Goal: Task Accomplishment & Management: Use online tool/utility

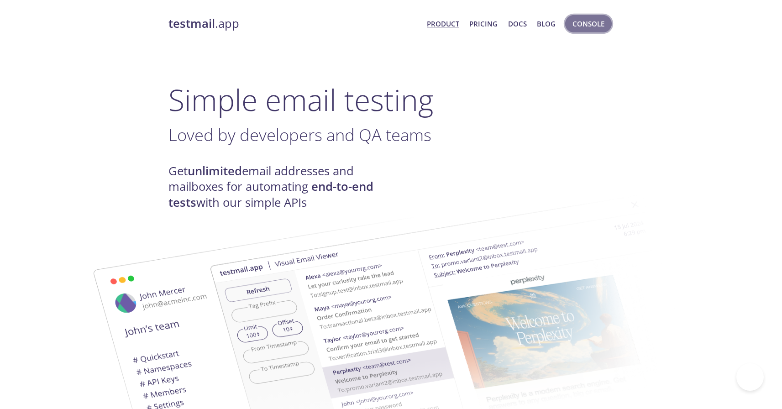
click at [591, 29] on span "Console" at bounding box center [588, 24] width 32 height 12
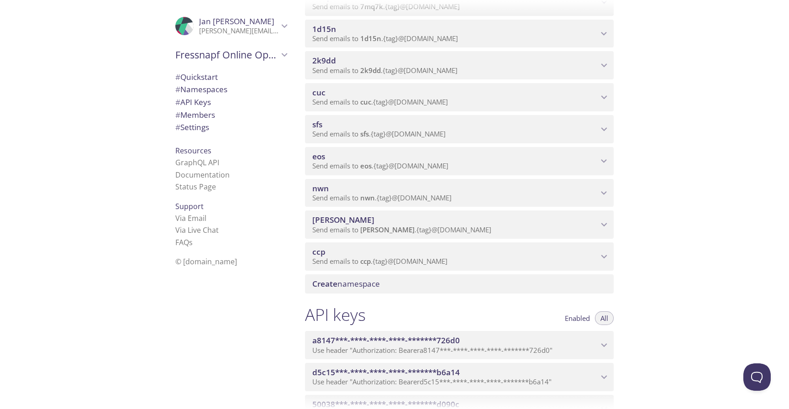
scroll to position [916, 0]
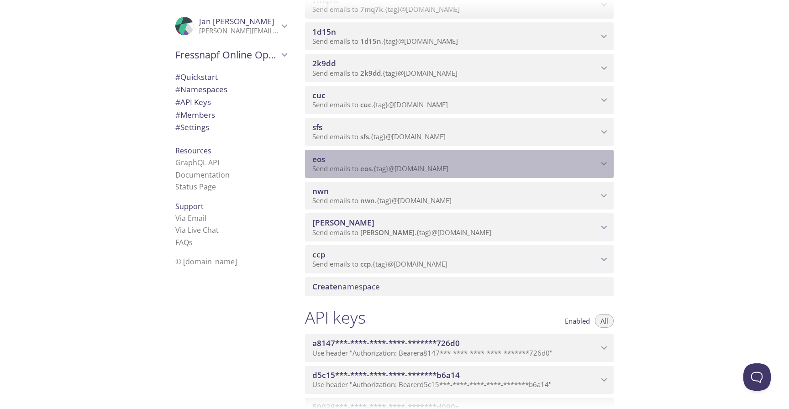
click at [383, 173] on div "eos Send emails to eos . {tag} @[DOMAIN_NAME]" at bounding box center [459, 164] width 309 height 28
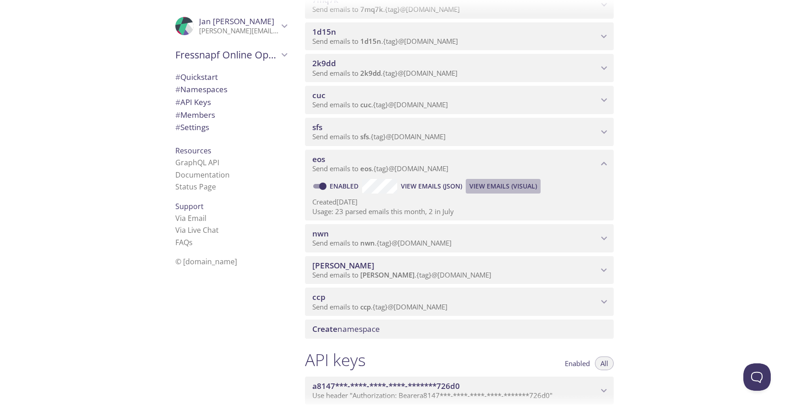
click at [508, 188] on span "View Emails (Visual)" at bounding box center [503, 186] width 68 height 11
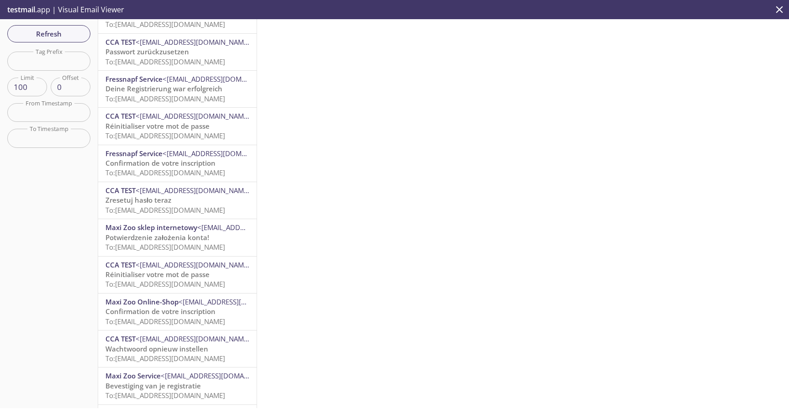
scroll to position [62, 0]
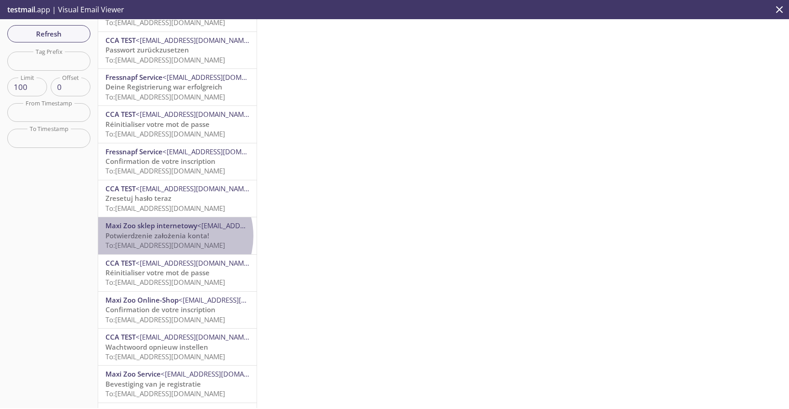
click at [175, 236] on span "Potwierdzenie założenia konta!" at bounding box center [157, 235] width 104 height 9
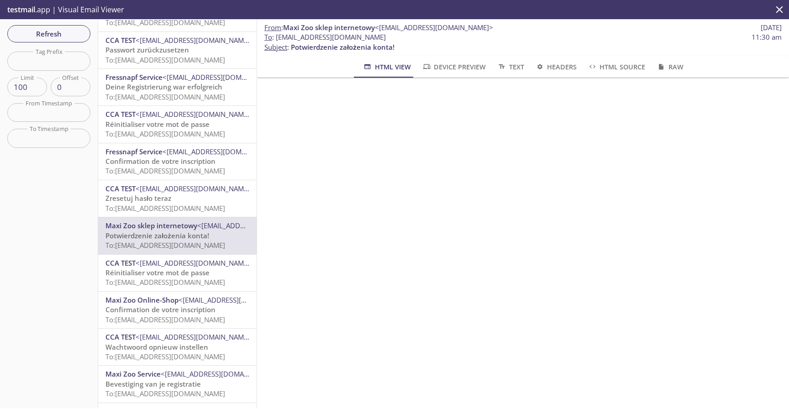
scroll to position [167, 0]
click at [186, 202] on p "Zresetuj hasło teraz To: [EMAIL_ADDRESS][DOMAIN_NAME]" at bounding box center [177, 204] width 144 height 20
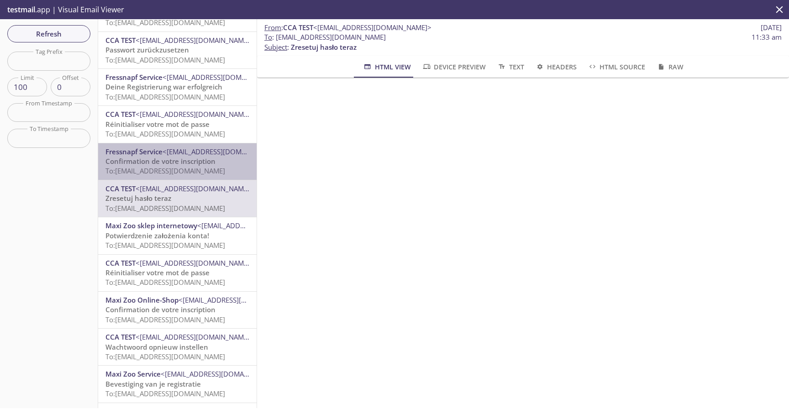
click at [200, 174] on span "To: [EMAIL_ADDRESS][DOMAIN_NAME]" at bounding box center [165, 170] width 120 height 9
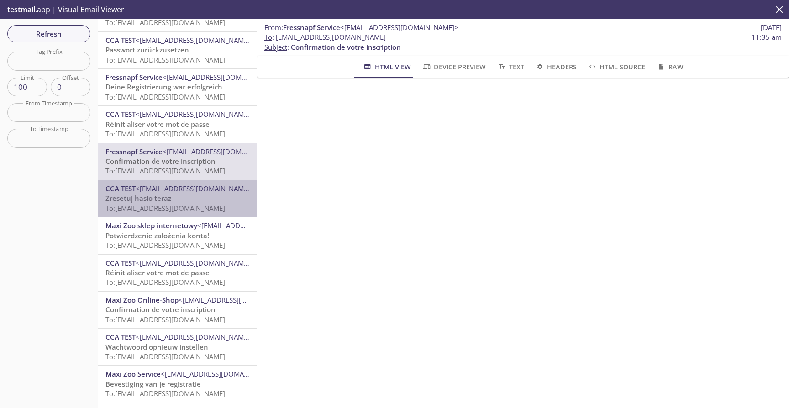
click at [199, 206] on span "To: [EMAIL_ADDRESS][DOMAIN_NAME]" at bounding box center [165, 208] width 120 height 9
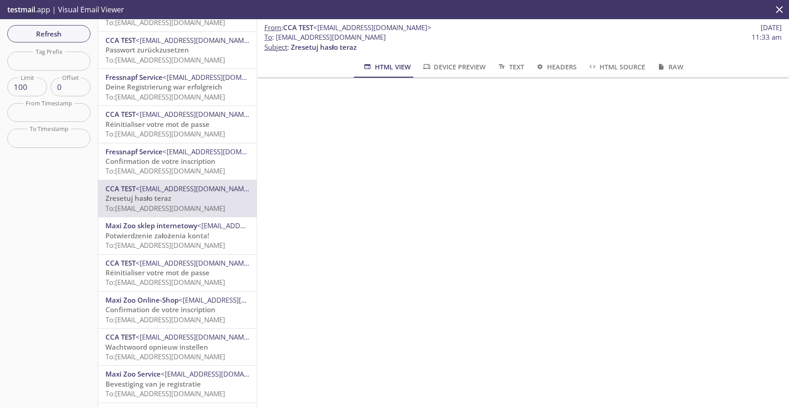
click at [205, 205] on span "To: [EMAIL_ADDRESS][DOMAIN_NAME]" at bounding box center [165, 208] width 120 height 9
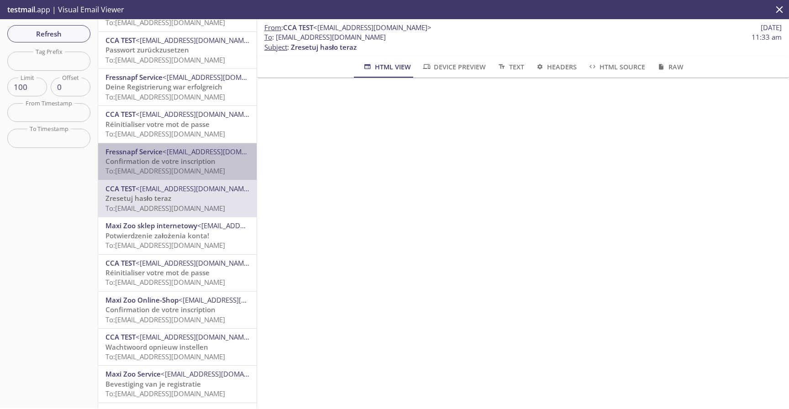
click at [197, 175] on span "To: [EMAIL_ADDRESS][DOMAIN_NAME]" at bounding box center [165, 170] width 120 height 9
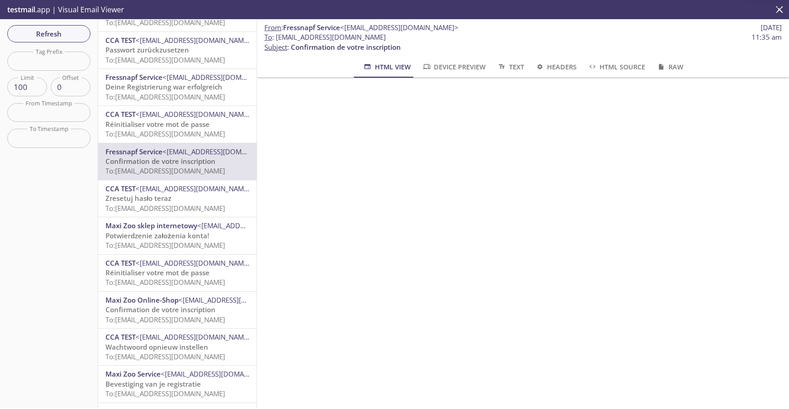
click at [212, 126] on p "Réinitialiser votre mot de passe To: [EMAIL_ADDRESS][DOMAIN_NAME]" at bounding box center [177, 130] width 144 height 20
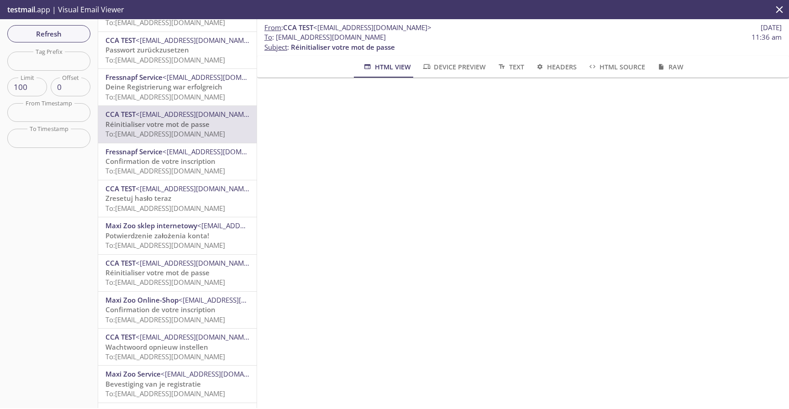
click at [185, 163] on span "Confirmation de votre inscription" at bounding box center [160, 161] width 110 height 9
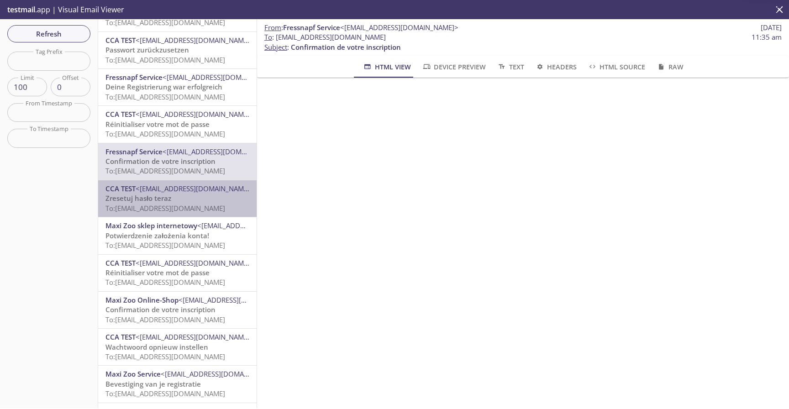
click at [187, 194] on span "CCA TEST <[EMAIL_ADDRESS][DOMAIN_NAME]>" at bounding box center [177, 189] width 144 height 10
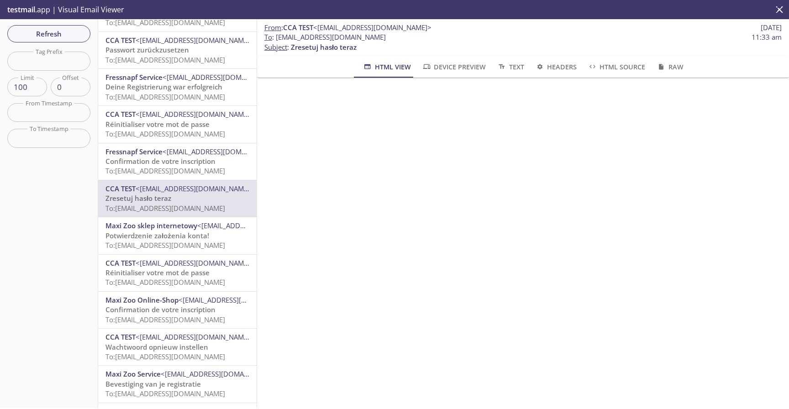
click at [206, 250] on span "To: [EMAIL_ADDRESS][DOMAIN_NAME]" at bounding box center [165, 245] width 120 height 9
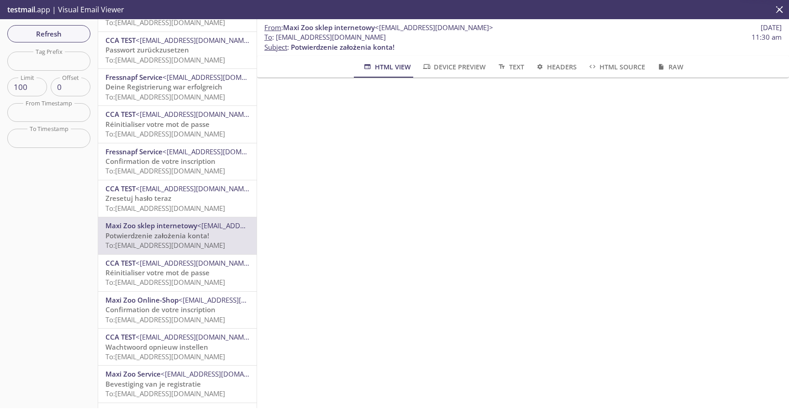
click at [210, 267] on span "<[EMAIL_ADDRESS][DOMAIN_NAME]>" at bounding box center [195, 262] width 118 height 9
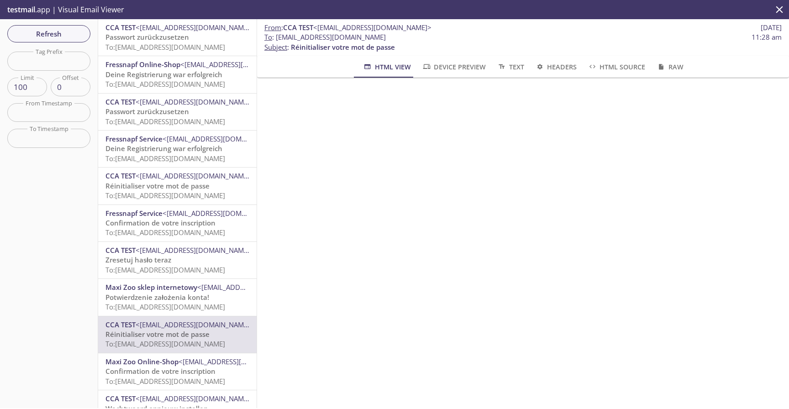
click at [199, 296] on span "Potwierdzenie założenia konta!" at bounding box center [157, 297] width 104 height 9
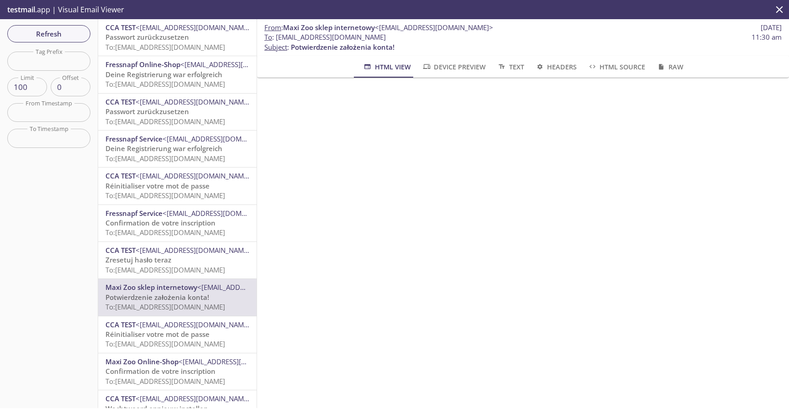
drag, startPoint x: 379, startPoint y: 37, endPoint x: 276, endPoint y: 37, distance: 102.7
click at [276, 37] on span "To : [EMAIL_ADDRESS][DOMAIN_NAME] 11:30 am" at bounding box center [522, 37] width 517 height 10
copy span "[EMAIL_ADDRESS][DOMAIN_NAME]"
click at [197, 240] on div "Fressnapf Service <[EMAIL_ADDRESS][DOMAIN_NAME]> Confirmation de votre inscript…" at bounding box center [177, 223] width 158 height 37
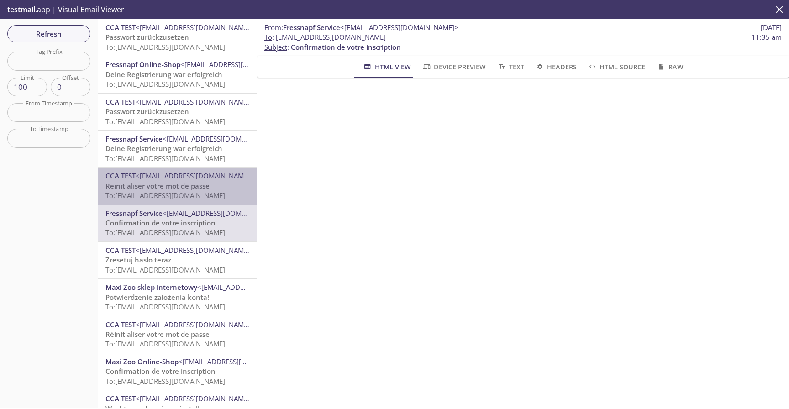
click at [179, 168] on div "CCA TEST <[EMAIL_ADDRESS][DOMAIN_NAME]> Réinitialiser votre mot de passe To: [E…" at bounding box center [177, 186] width 158 height 37
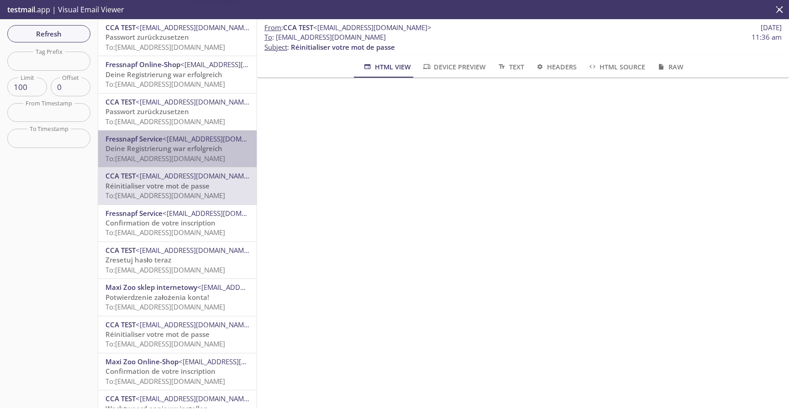
click at [181, 155] on span "To: [EMAIL_ADDRESS][DOMAIN_NAME]" at bounding box center [165, 158] width 120 height 9
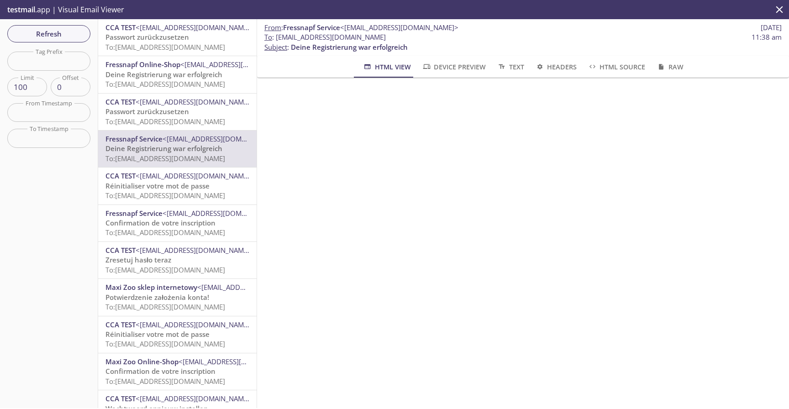
scroll to position [156, 0]
click at [178, 115] on span "Passwort zurückzusetzen" at bounding box center [147, 111] width 84 height 9
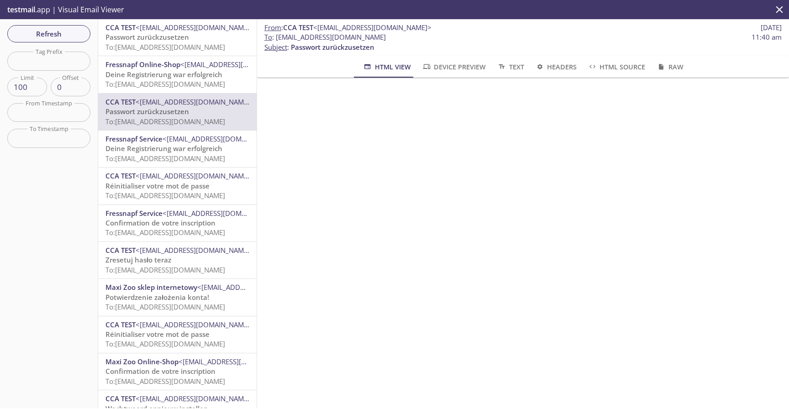
click at [188, 88] on span "To: [EMAIL_ADDRESS][DOMAIN_NAME]" at bounding box center [165, 83] width 120 height 9
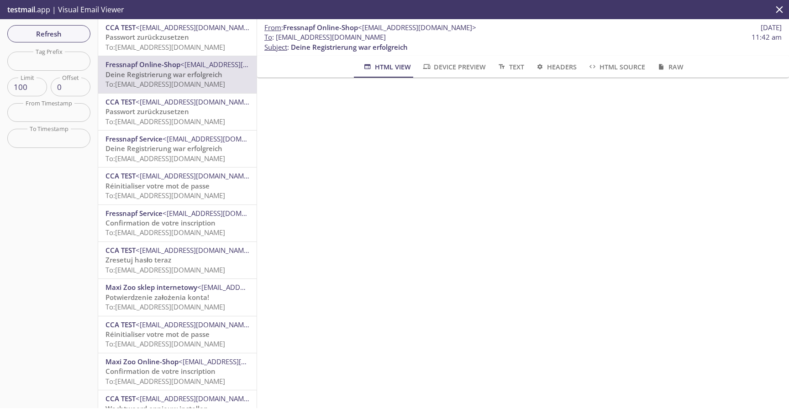
click at [180, 253] on span "<[EMAIL_ADDRESS][DOMAIN_NAME]>" at bounding box center [195, 250] width 118 height 9
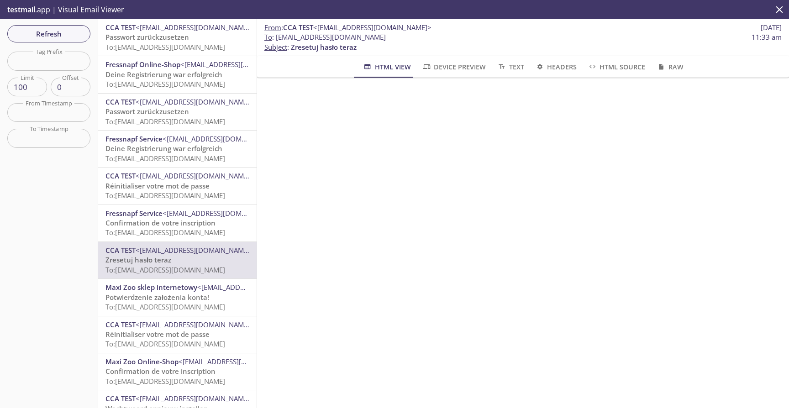
click at [175, 184] on span "Réinitialiser votre mot de passe" at bounding box center [157, 185] width 104 height 9
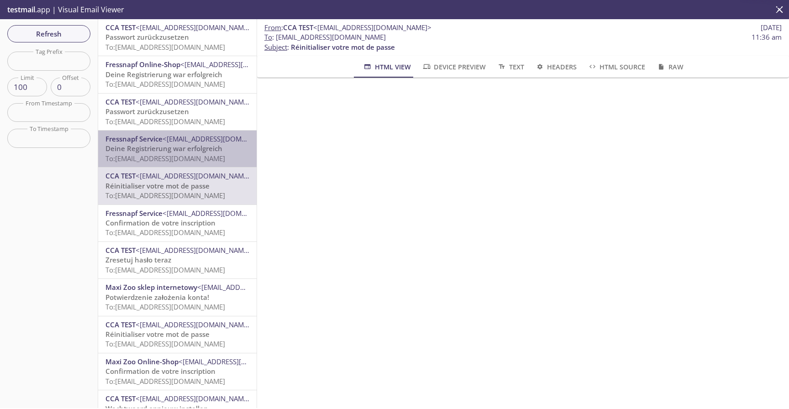
click at [190, 156] on span "To: [EMAIL_ADDRESS][DOMAIN_NAME]" at bounding box center [165, 158] width 120 height 9
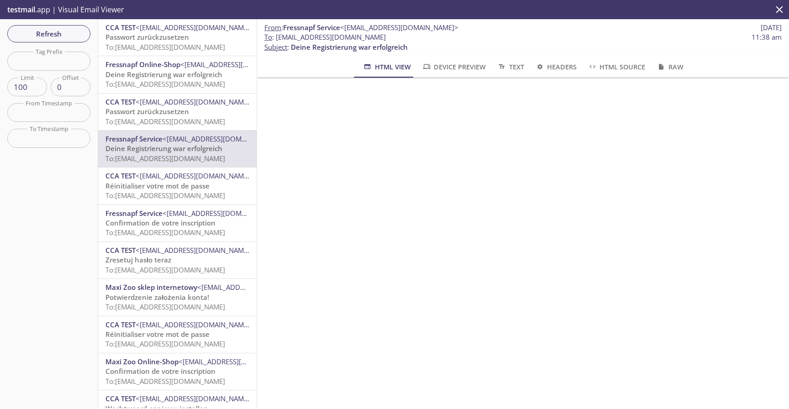
click at [193, 178] on span "<[EMAIL_ADDRESS][DOMAIN_NAME]>" at bounding box center [195, 175] width 118 height 9
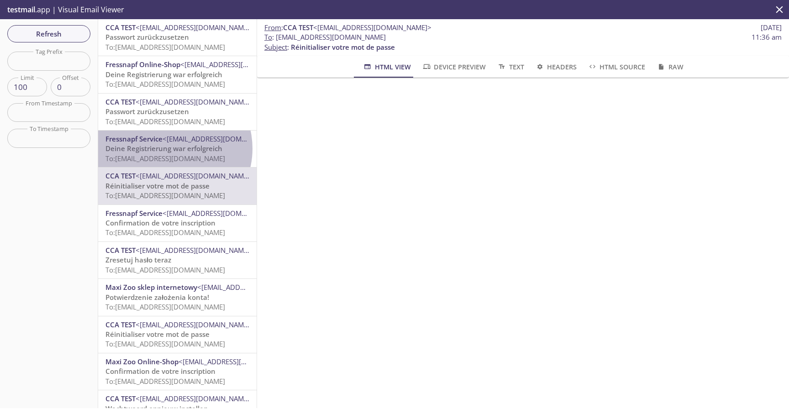
click at [167, 149] on span "Deine Registrierung war erfolgreich" at bounding box center [163, 148] width 117 height 9
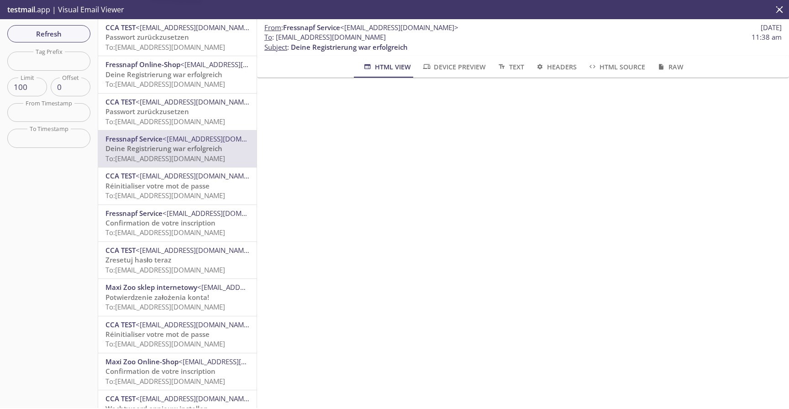
click at [183, 119] on span "To: [EMAIL_ADDRESS][DOMAIN_NAME]" at bounding box center [165, 121] width 120 height 9
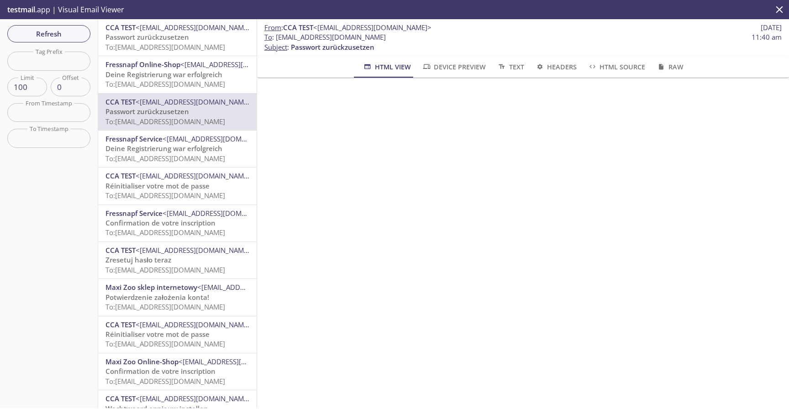
scroll to position [67, 0]
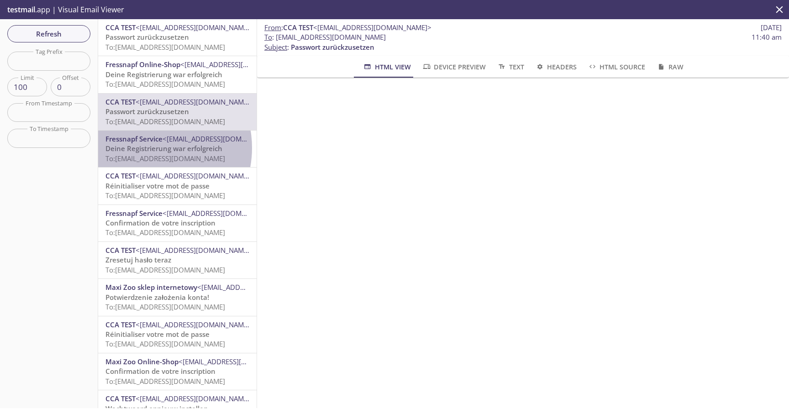
click at [146, 148] on span "Deine Registrierung war erfolgreich" at bounding box center [163, 148] width 117 height 9
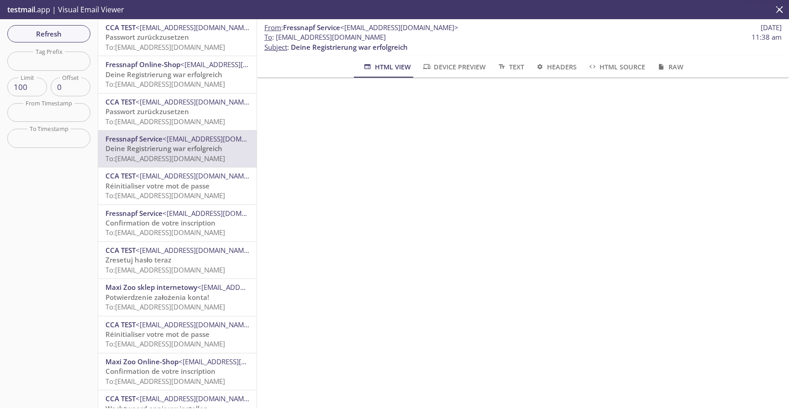
scroll to position [203, 0]
click at [204, 192] on span "To: [EMAIL_ADDRESS][DOMAIN_NAME]" at bounding box center [165, 195] width 120 height 9
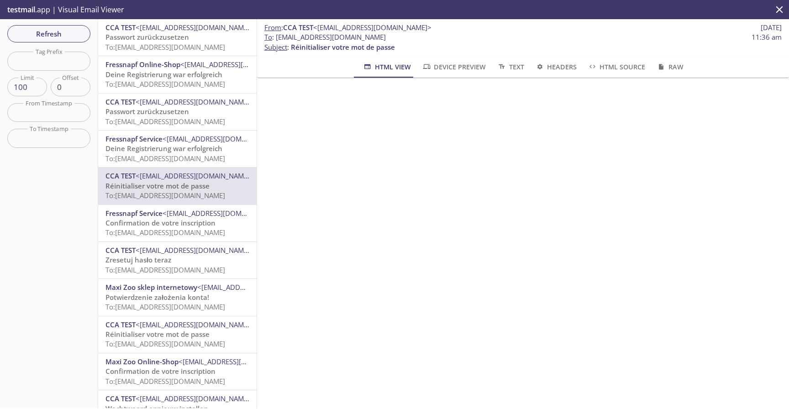
scroll to position [21, 0]
click at [510, 72] on span "Text" at bounding box center [510, 66] width 27 height 11
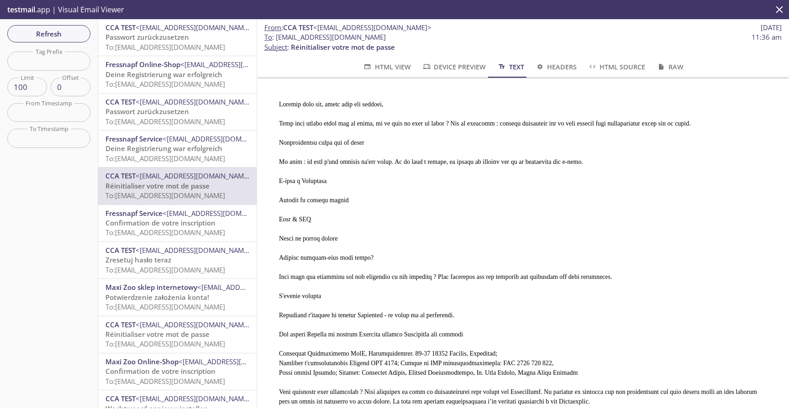
scroll to position [0, 0]
click at [464, 72] on span "Device Preview" at bounding box center [454, 66] width 64 height 11
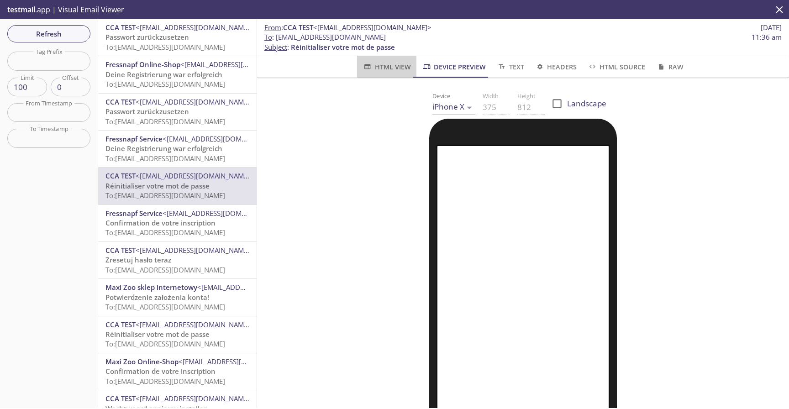
click at [392, 73] on button "HTML View" at bounding box center [386, 67] width 59 height 22
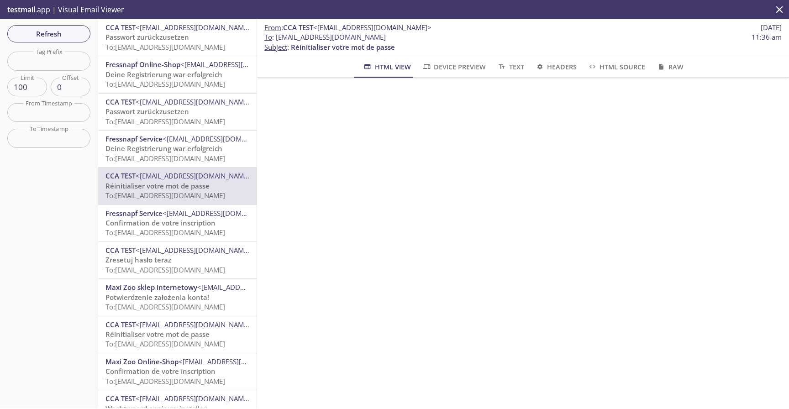
click at [221, 215] on span "<[EMAIL_ADDRESS][DOMAIN_NAME]>" at bounding box center [222, 213] width 118 height 9
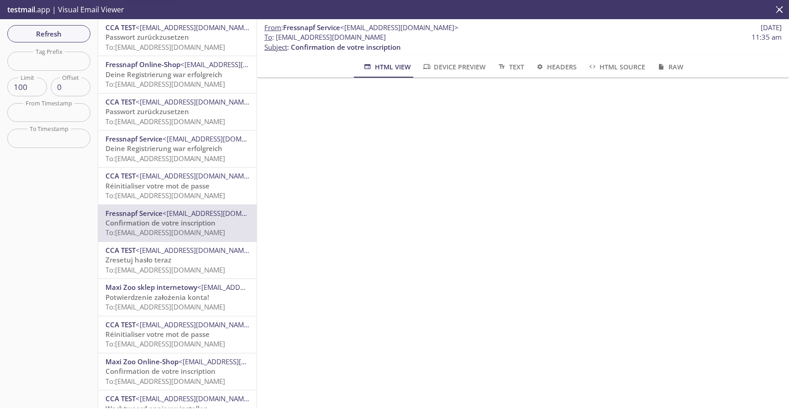
click at [220, 182] on p "Réinitialiser votre mot de passe To: [EMAIL_ADDRESS][DOMAIN_NAME]" at bounding box center [177, 191] width 144 height 20
